Goal: Task Accomplishment & Management: Manage account settings

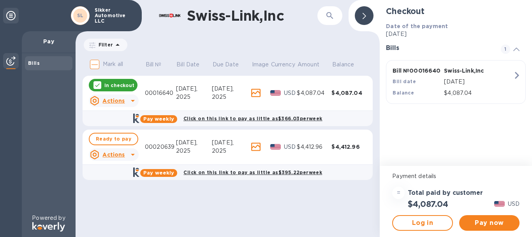
click at [134, 99] on icon at bounding box center [132, 100] width 9 height 9
click at [516, 75] on div at bounding box center [266, 118] width 532 height 237
click at [97, 83] on icon at bounding box center [97, 85] width 6 height 6
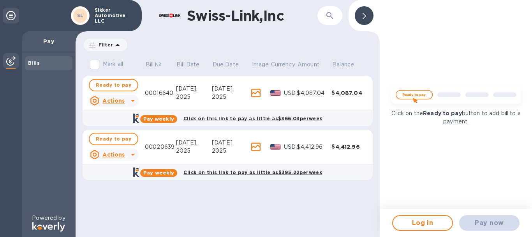
click at [118, 157] on u "Actions" at bounding box center [113, 154] width 22 height 6
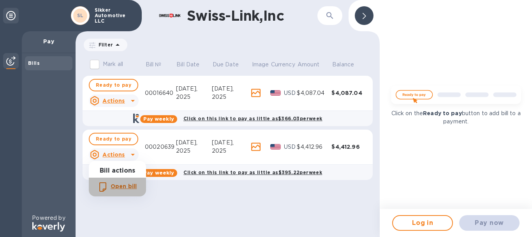
click at [123, 186] on b "Open bill" at bounding box center [124, 186] width 26 height 6
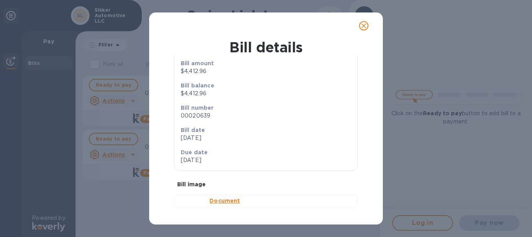
scroll to position [79, 0]
click at [233, 203] on b "Document" at bounding box center [225, 200] width 30 height 6
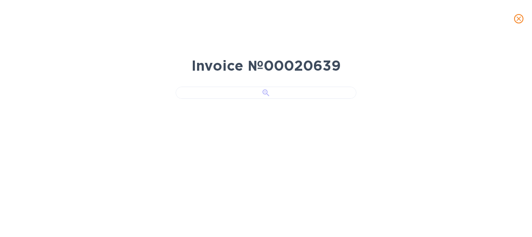
click at [254, 99] on div at bounding box center [266, 93] width 181 height 12
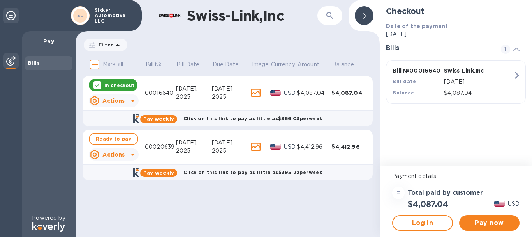
click at [89, 17] on div "SL" at bounding box center [80, 15] width 19 height 19
click at [79, 15] on b "SL" at bounding box center [80, 15] width 7 height 6
click at [113, 14] on p "Sikker Automotive LLC" at bounding box center [114, 15] width 39 height 16
click at [17, 14] on div at bounding box center [11, 16] width 16 height 16
click at [10, 14] on icon at bounding box center [10, 15] width 9 height 9
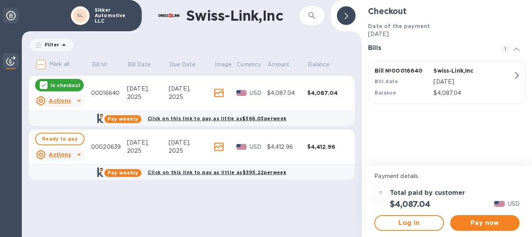
click at [10, 15] on icon at bounding box center [10, 15] width 9 height 9
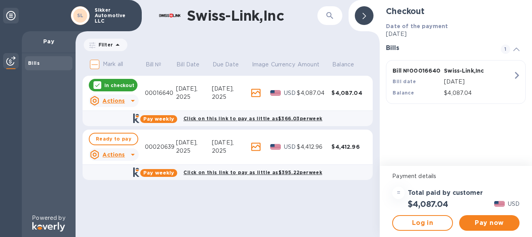
drag, startPoint x: 66, startPoint y: 16, endPoint x: 84, endPoint y: 20, distance: 18.9
click at [82, 20] on div "SL Sikker Automotive LLC" at bounding box center [71, 15] width 142 height 31
click at [89, 19] on div "SL" at bounding box center [80, 15] width 19 height 19
click at [83, 14] on b "SL" at bounding box center [80, 15] width 7 height 6
click at [109, 11] on p "Sikker Automotive LLC" at bounding box center [114, 15] width 39 height 16
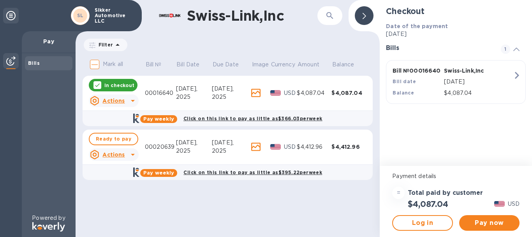
click at [9, 15] on icon at bounding box center [10, 15] width 9 height 9
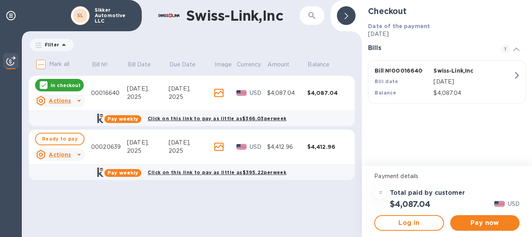
click at [352, 13] on div at bounding box center [346, 15] width 19 height 19
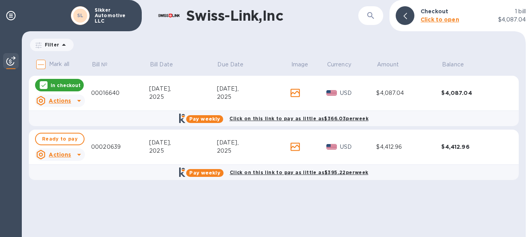
click at [516, 15] on p "1 bill" at bounding box center [520, 11] width 11 height 8
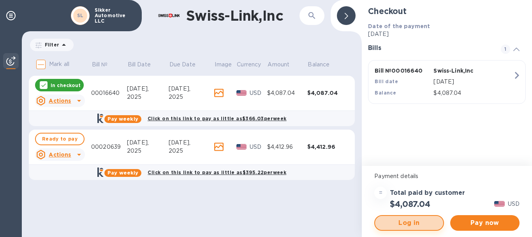
click at [423, 223] on span "Log in" at bounding box center [409, 222] width 55 height 9
